Goal: Transaction & Acquisition: Purchase product/service

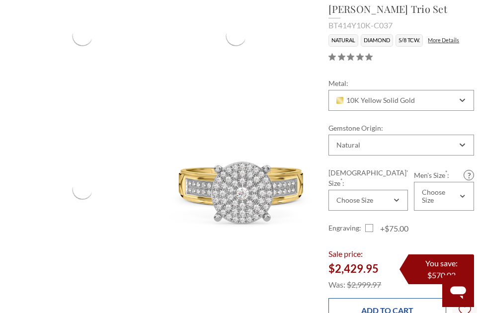
scroll to position [298, 0]
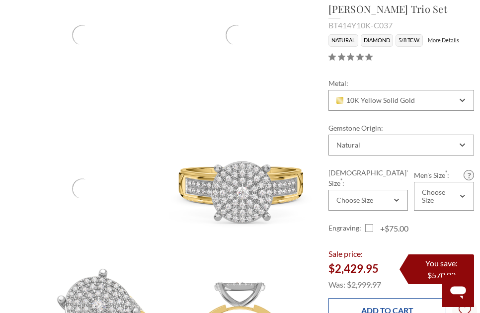
click at [70, 121] on input "Add to Cart" at bounding box center [387, 310] width 118 height 24
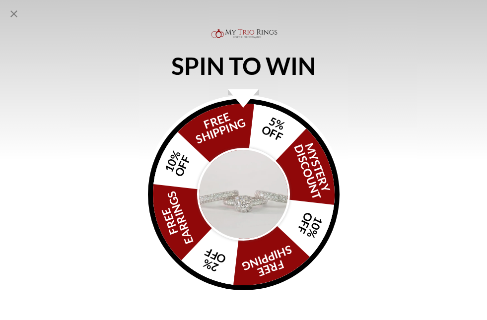
click at [70, 82] on div "SPIN TO WIN FREE SHIPPING 5% OFF Mystery Discount 10% OFF FREE SHIPPING 2% OFF …" at bounding box center [243, 160] width 487 height 320
click at [12, 14] on icon "Close popup" at bounding box center [14, 14] width 12 height 12
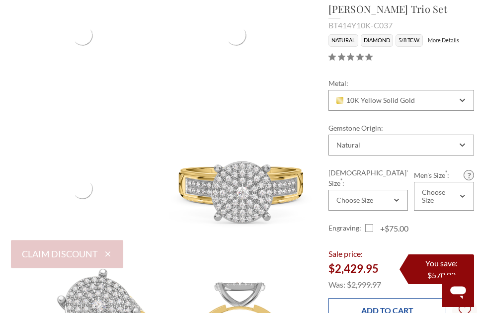
click at [70, 121] on input "Add to Cart" at bounding box center [387, 310] width 118 height 24
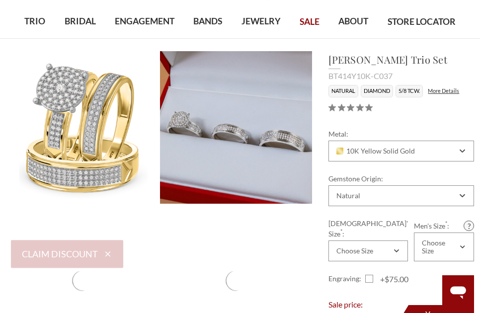
scroll to position [50, 0]
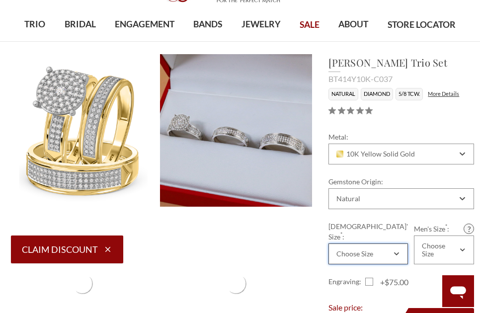
click at [70, 121] on div "Choose Size" at bounding box center [367, 253] width 79 height 21
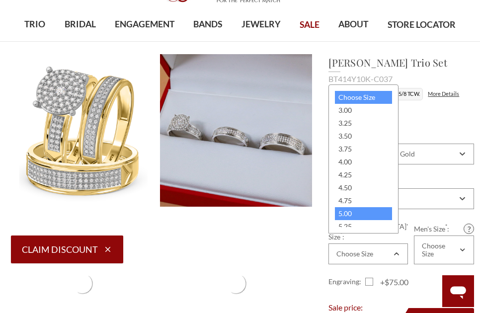
click at [70, 121] on div "5.00" at bounding box center [363, 213] width 57 height 13
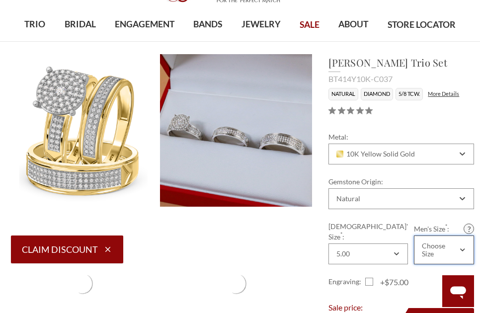
click at [70, 121] on div "Choose Size" at bounding box center [440, 250] width 36 height 16
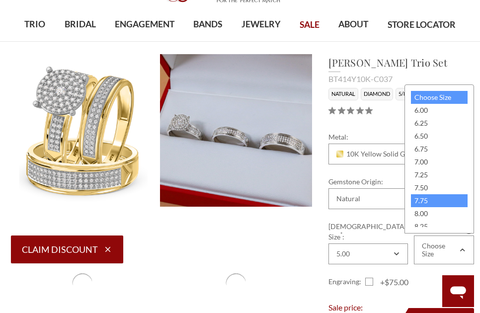
click at [70, 121] on div "7.75" at bounding box center [439, 200] width 57 height 13
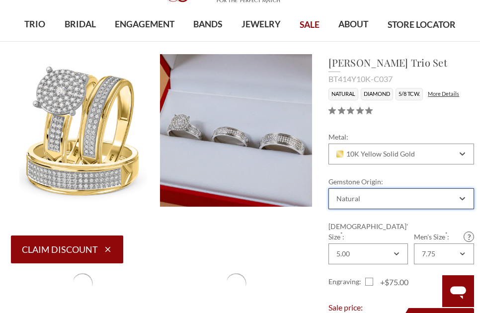
click at [70, 121] on div "Natural" at bounding box center [401, 198] width 146 height 21
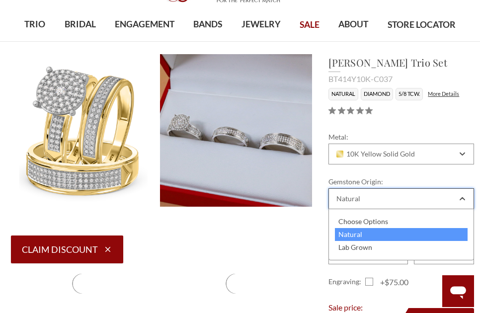
click at [70, 121] on div "Natural" at bounding box center [401, 198] width 146 height 21
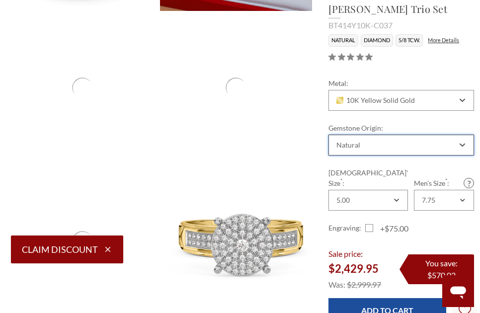
scroll to position [248, 0]
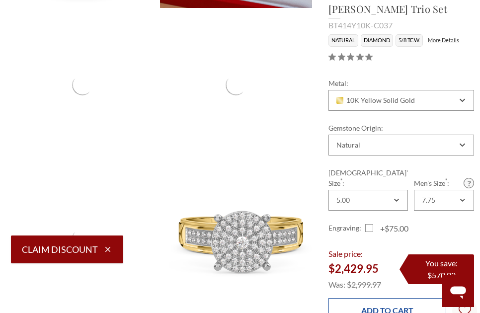
click at [70, 121] on input "Add to Cart" at bounding box center [387, 310] width 118 height 24
type input "Add to Cart"
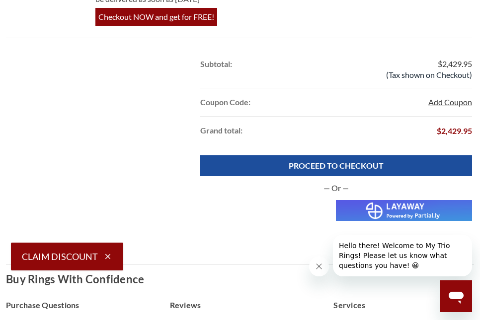
click at [435, 108] on button "Add Coupon" at bounding box center [450, 102] width 44 height 12
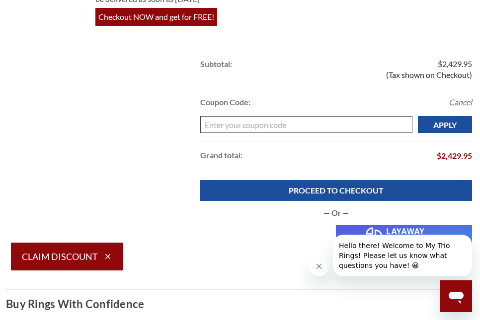
paste input "Katapult"
type input "Katapult"
click at [447, 133] on input "Apply" at bounding box center [445, 124] width 54 height 17
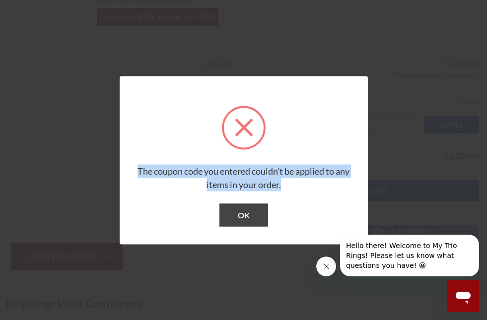
drag, startPoint x: 133, startPoint y: 165, endPoint x: 294, endPoint y: 189, distance: 162.6
click at [294, 189] on div "The coupon code you entered couldn't be applied to any items in your order." at bounding box center [244, 177] width 229 height 27
copy span "The coupon code you entered couldn't be applied to any items in your order."
click at [240, 219] on button "OK" at bounding box center [244, 215] width 49 height 23
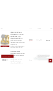
scroll to position [248, 0]
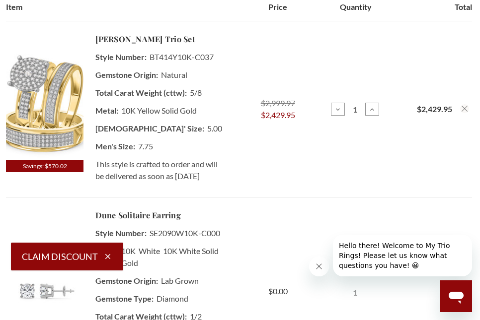
drag, startPoint x: 87, startPoint y: 33, endPoint x: 155, endPoint y: 37, distance: 67.7
click at [155, 37] on td "[PERSON_NAME] Trio Set Style Number: BT414Y10K-C037 Gemstone Origin: Natural To…" at bounding box center [160, 109] width 155 height 176
drag, startPoint x: 155, startPoint y: 37, endPoint x: 164, endPoint y: 46, distance: 13.0
click at [164, 46] on td "[PERSON_NAME] Trio Set Style Number: BT414Y10K-C037 Gemstone Origin: Natural To…" at bounding box center [160, 109] width 155 height 176
click at [162, 36] on td "[PERSON_NAME] Trio Set Style Number: BT414Y10K-C037 Gemstone Origin: Natural To…" at bounding box center [160, 109] width 155 height 176
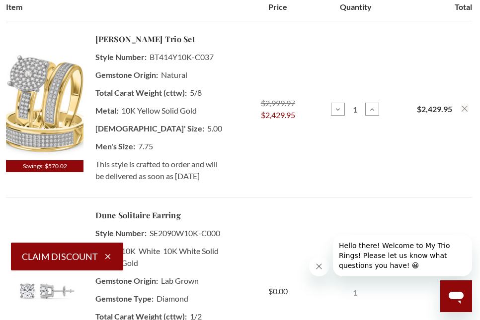
drag, startPoint x: 94, startPoint y: 35, endPoint x: 175, endPoint y: 35, distance: 81.0
click at [175, 35] on td "[PERSON_NAME] Trio Set Style Number: BT414Y10K-C037 Gemstone Origin: Natural To…" at bounding box center [160, 109] width 155 height 176
click at [172, 36] on td "[PERSON_NAME] Trio Set Style Number: BT414Y10K-C037 Gemstone Origin: Natural To…" at bounding box center [160, 109] width 155 height 176
drag, startPoint x: 172, startPoint y: 36, endPoint x: 151, endPoint y: 38, distance: 21.5
click at [151, 38] on td "[PERSON_NAME] Trio Set Style Number: BT414Y10K-C037 Gemstone Origin: Natural To…" at bounding box center [160, 109] width 155 height 176
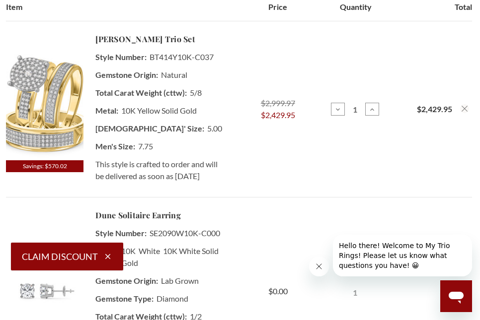
drag, startPoint x: 151, startPoint y: 38, endPoint x: 92, endPoint y: 41, distance: 58.2
click at [91, 41] on td "[PERSON_NAME] Trio Set Style Number: BT414Y10K-C037 Gemstone Origin: Natural To…" at bounding box center [160, 109] width 155 height 176
drag, startPoint x: 91, startPoint y: 37, endPoint x: 153, endPoint y: 37, distance: 61.1
click at [152, 37] on td "[PERSON_NAME] Trio Set Style Number: BT414Y10K-C037 Gemstone Origin: Natural To…" at bounding box center [160, 109] width 155 height 176
drag, startPoint x: 157, startPoint y: 33, endPoint x: 95, endPoint y: 34, distance: 62.1
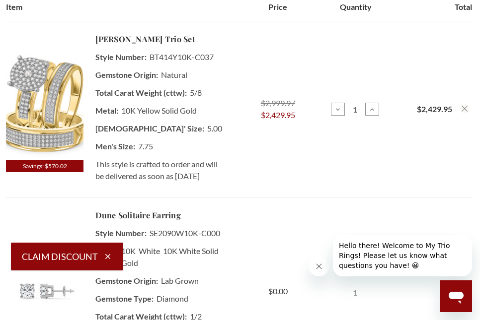
click at [95, 34] on td "[PERSON_NAME] Trio Set Style Number: BT414Y10K-C037 Gemstone Origin: Natural To…" at bounding box center [160, 109] width 155 height 176
click at [95, 31] on td "[PERSON_NAME] Trio Set Style Number: BT414Y10K-C037 Gemstone Origin: Natural To…" at bounding box center [160, 109] width 155 height 176
drag, startPoint x: 100, startPoint y: 28, endPoint x: 157, endPoint y: 40, distance: 58.4
click at [157, 40] on td "[PERSON_NAME] Trio Set Style Number: BT414Y10K-C037 Gemstone Origin: Natural To…" at bounding box center [160, 109] width 155 height 176
drag, startPoint x: 157, startPoint y: 40, endPoint x: 166, endPoint y: 37, distance: 9.4
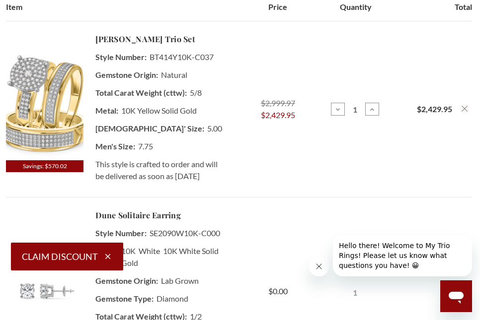
click at [166, 37] on td "[PERSON_NAME] Trio Set Style Number: BT414Y10K-C037 Gemstone Origin: Natural To…" at bounding box center [160, 109] width 155 height 176
copy link "[PERSON_NAME] Trio Set"
